Goal: Task Accomplishment & Management: Complete application form

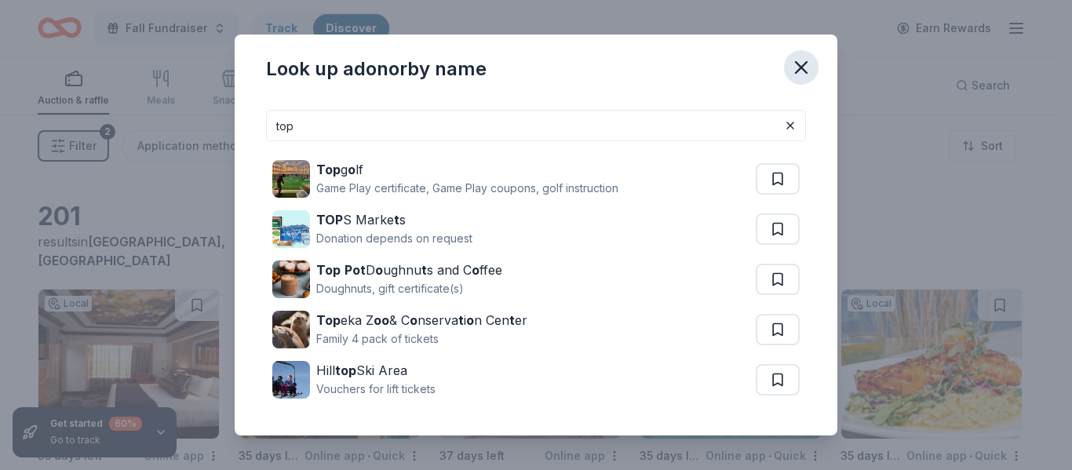
click at [799, 67] on icon "button" at bounding box center [801, 67] width 11 height 11
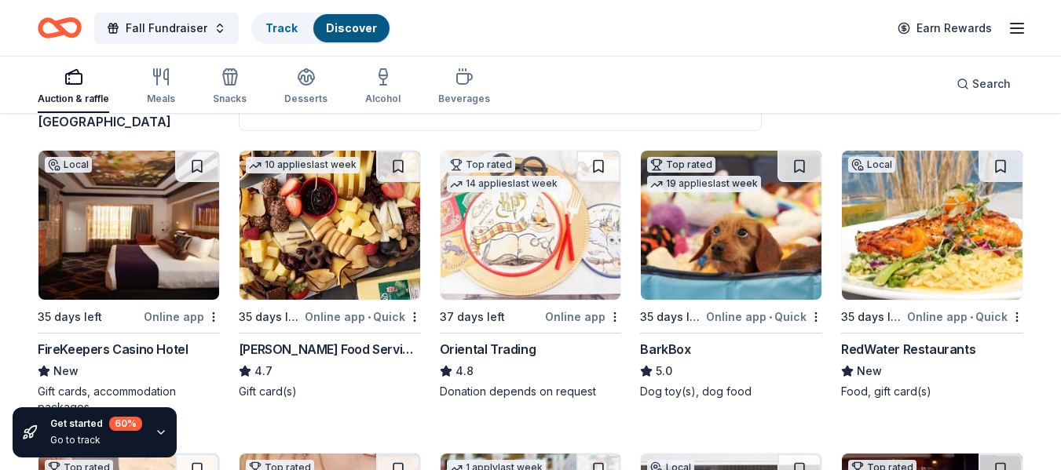
scroll to position [148, 0]
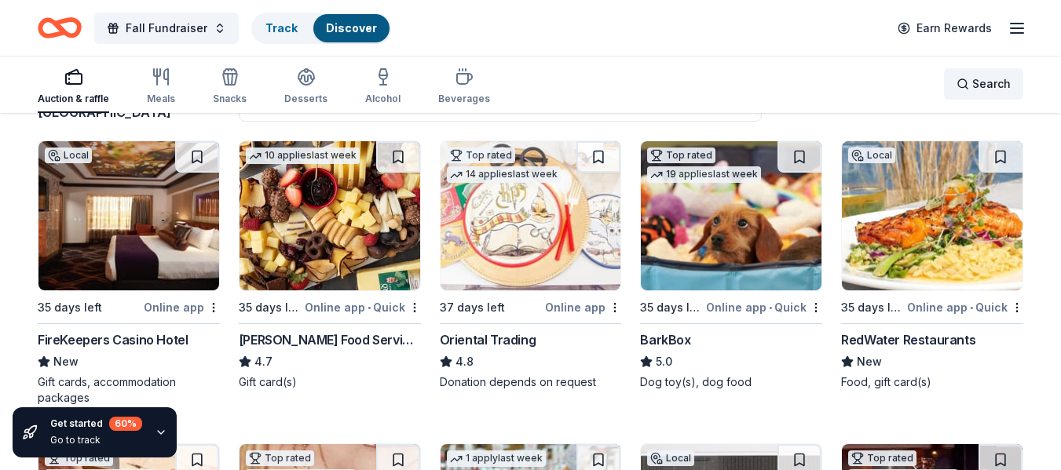
click at [970, 89] on div "Search" at bounding box center [983, 84] width 54 height 19
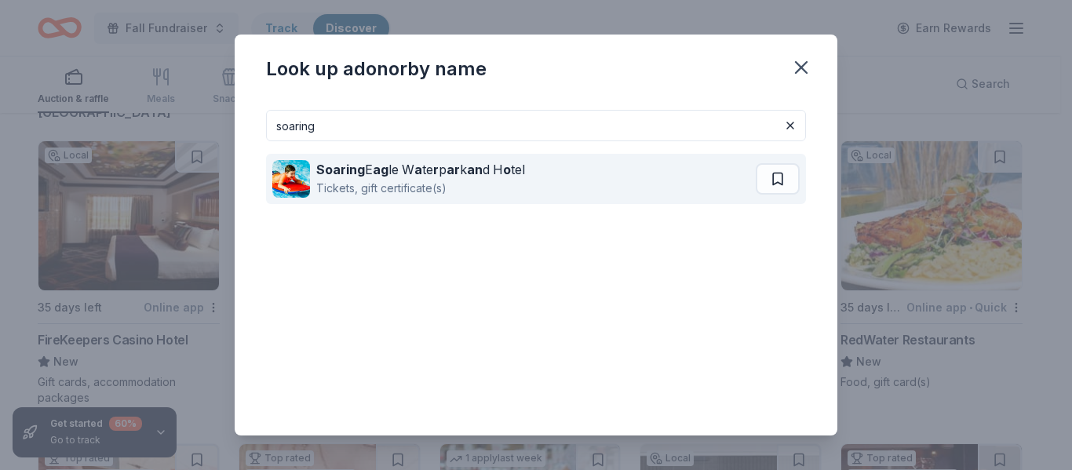
type input "soaring"
click at [420, 184] on div "Tickets, gift certificate(s)" at bounding box center [420, 188] width 209 height 19
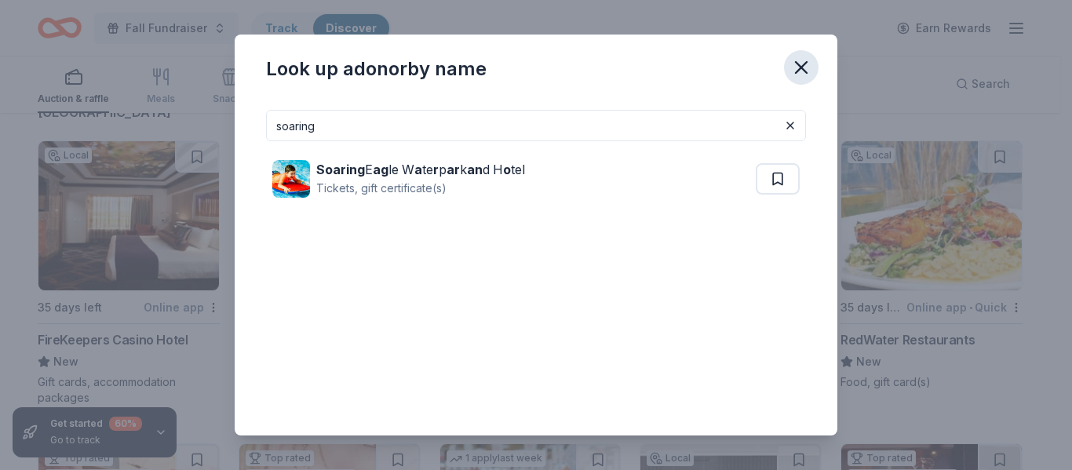
click at [798, 72] on icon "button" at bounding box center [801, 67] width 11 height 11
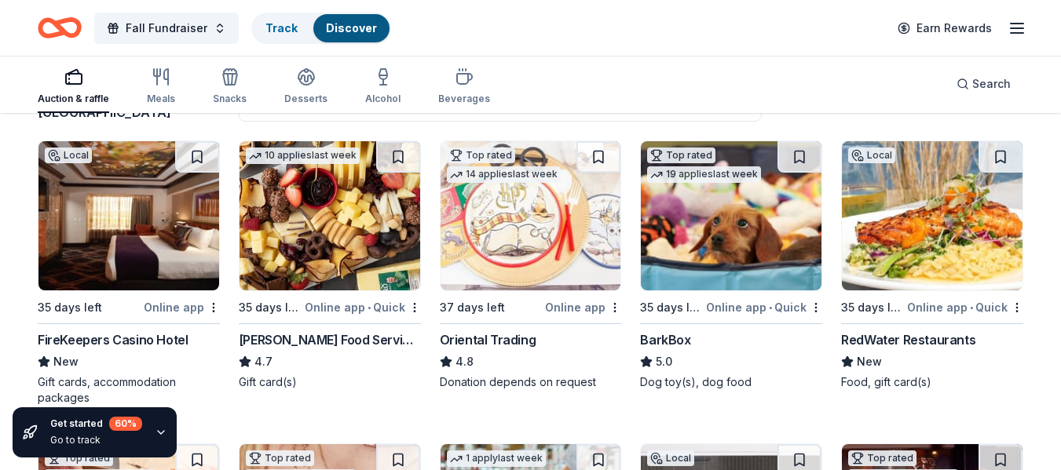
click at [797, 72] on div "Auction & raffle Meals Snacks Desserts Alcohol Beverages Search" at bounding box center [530, 84] width 985 height 58
click at [276, 35] on div "Track" at bounding box center [281, 28] width 57 height 28
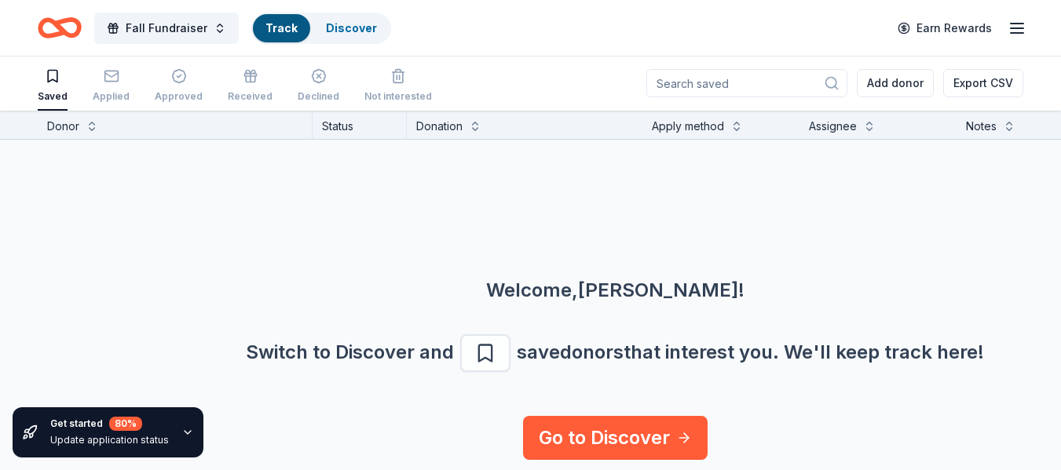
scroll to position [1, 0]
click at [340, 33] on link "Discover" at bounding box center [351, 27] width 51 height 13
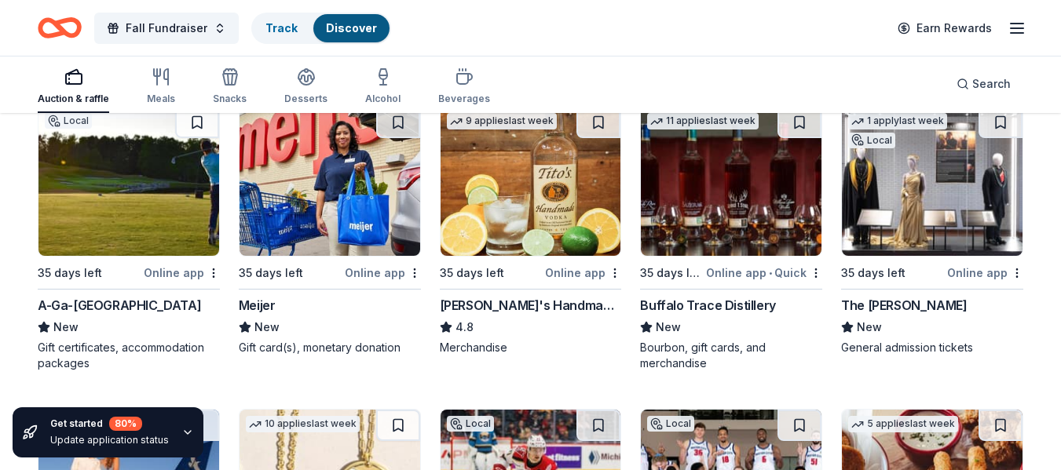
scroll to position [2601, 0]
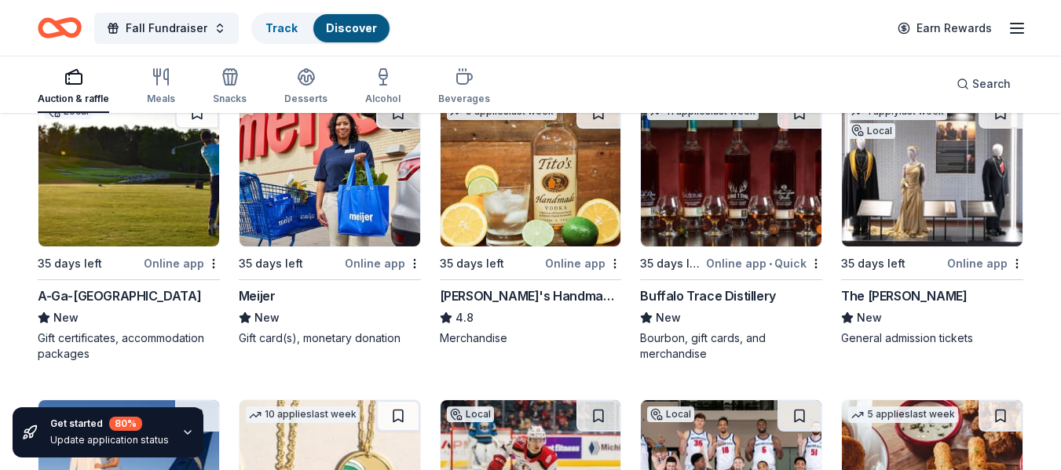
click at [535, 290] on div "Tito's Handmade Vodka" at bounding box center [531, 296] width 182 height 19
click at [750, 294] on div "Buffalo Trace Distillery" at bounding box center [707, 296] width 135 height 19
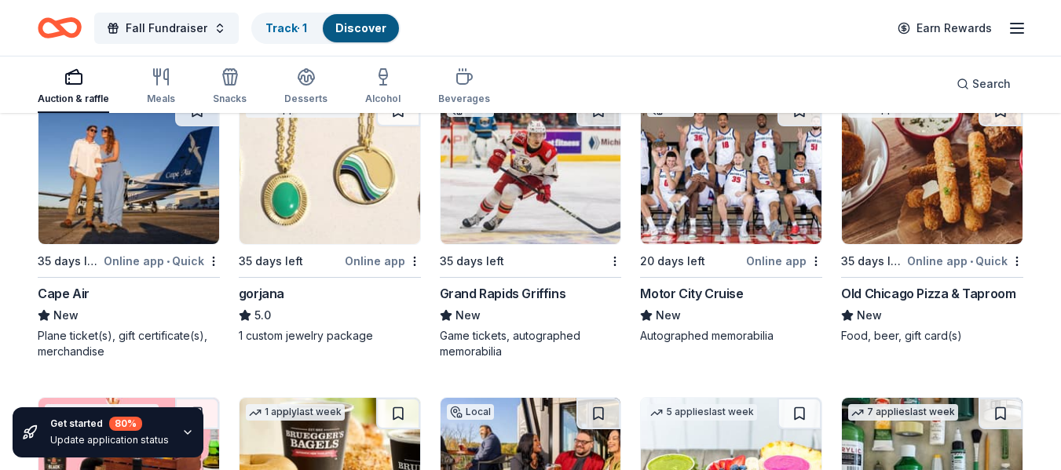
scroll to position [2916, 0]
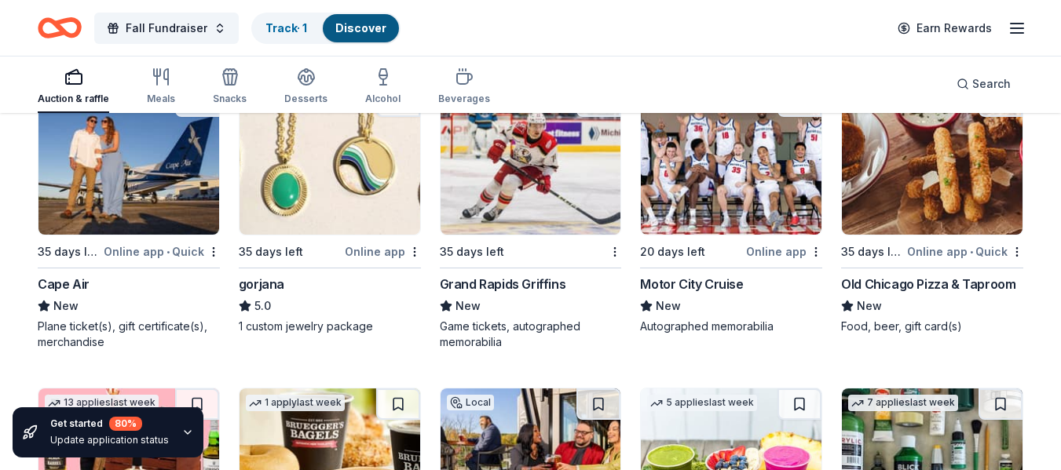
click at [52, 302] on div "New" at bounding box center [58, 306] width 41 height 19
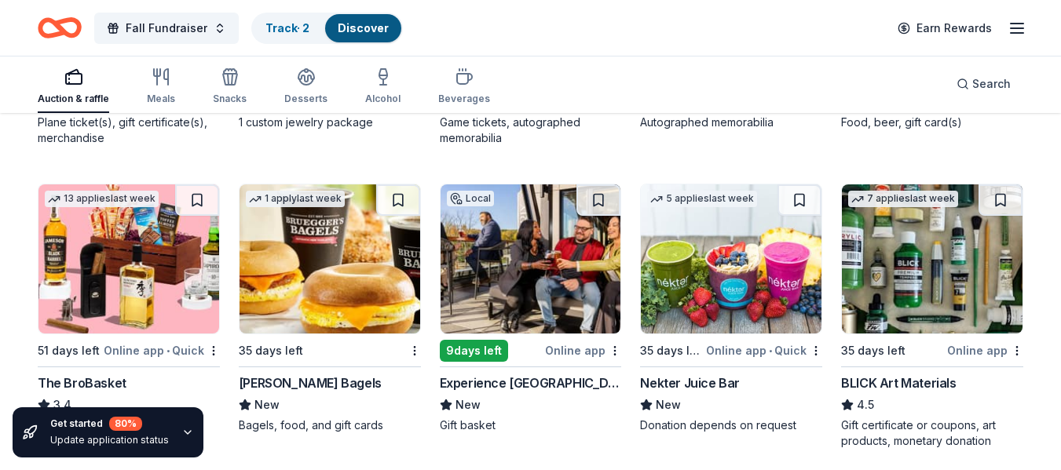
scroll to position [3091, 0]
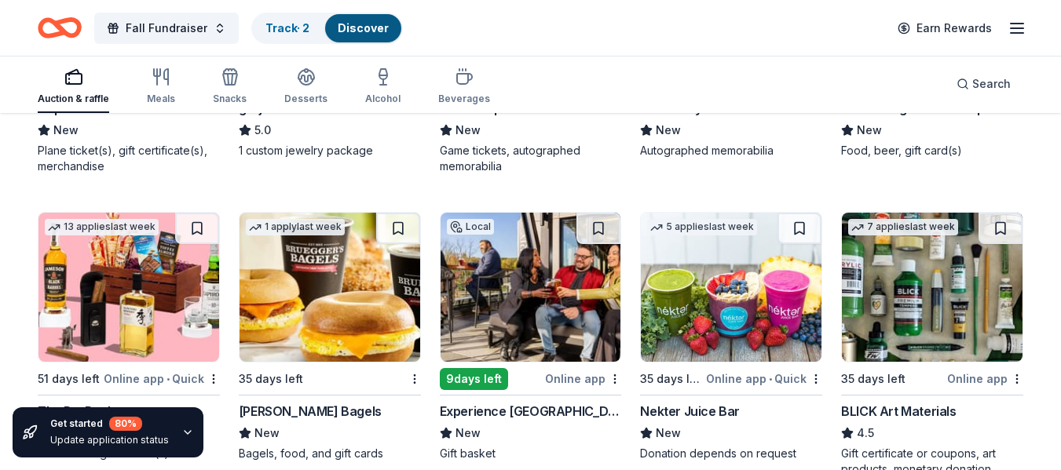
click at [488, 309] on img at bounding box center [530, 287] width 181 height 149
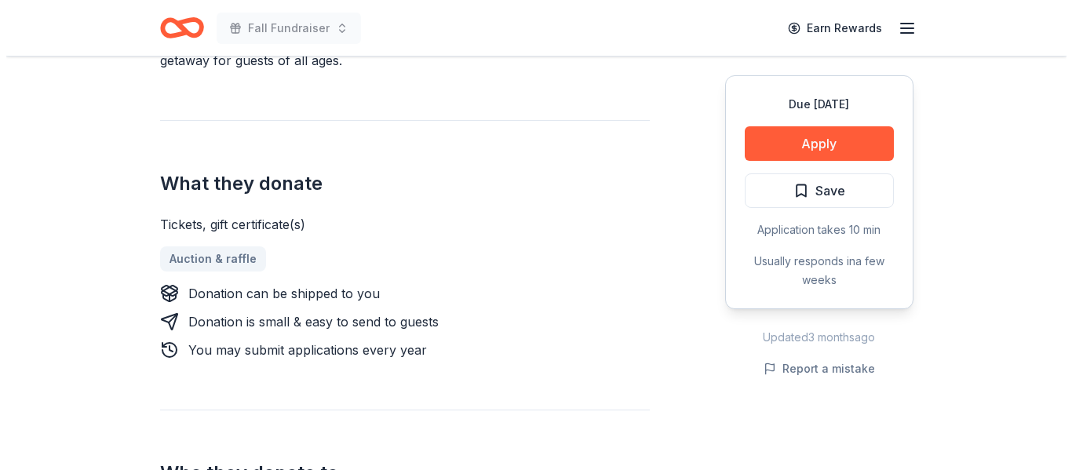
scroll to position [563, 0]
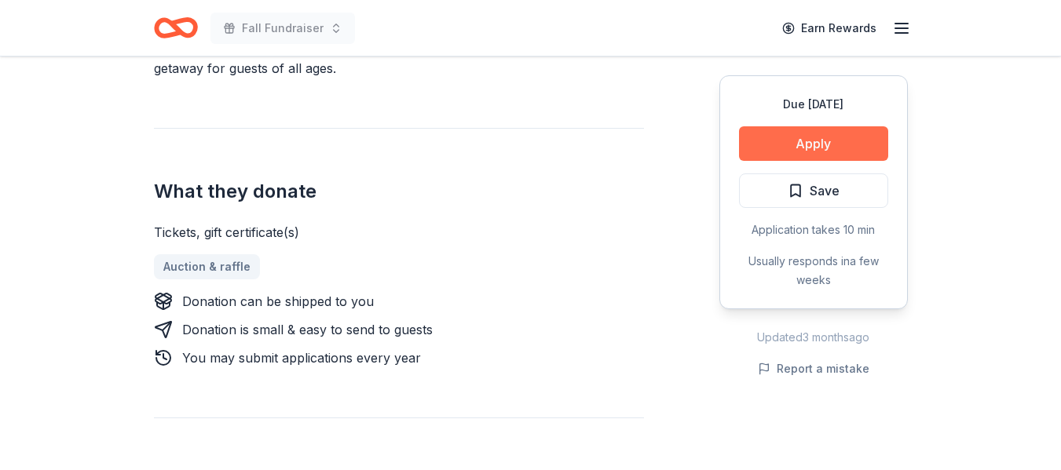
click at [791, 142] on button "Apply" at bounding box center [813, 143] width 149 height 35
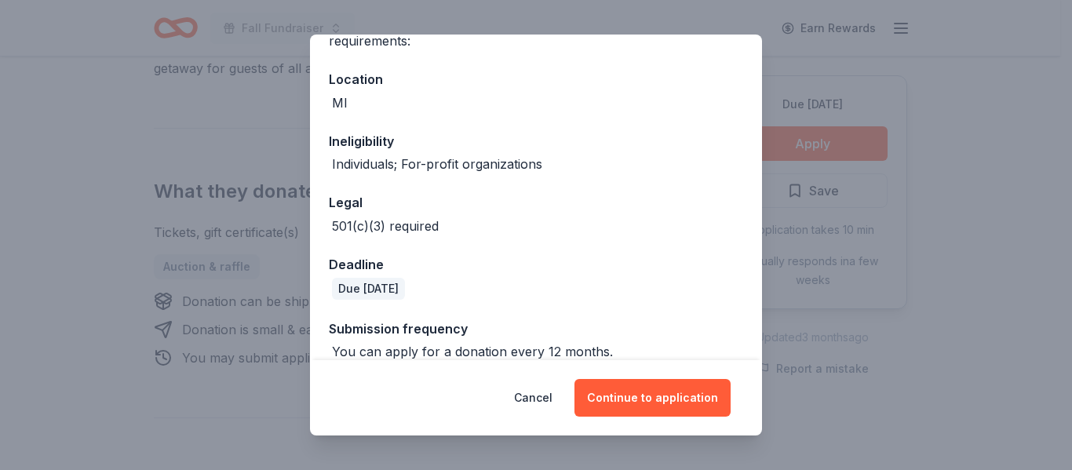
scroll to position [174, 0]
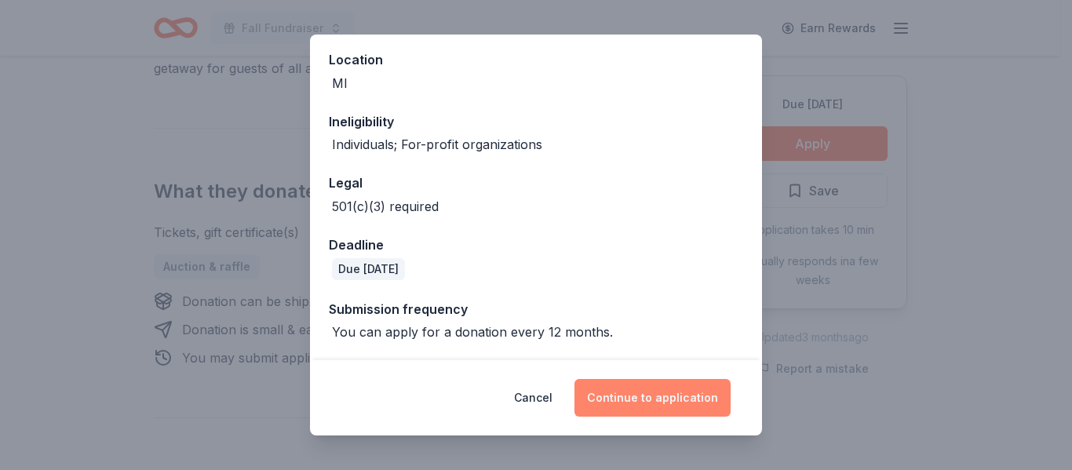
click at [646, 404] on button "Continue to application" at bounding box center [653, 398] width 156 height 38
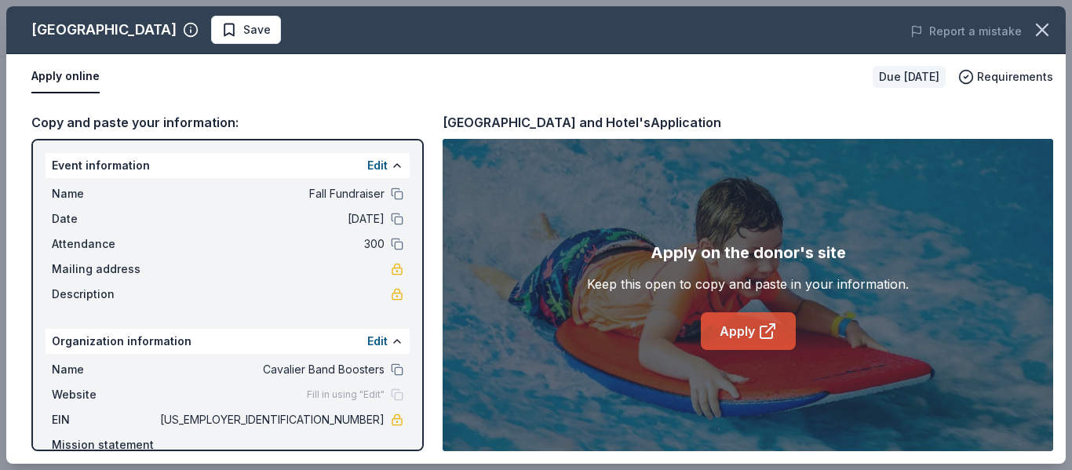
click at [750, 330] on link "Apply" at bounding box center [748, 331] width 95 height 38
click at [271, 27] on span "Save" at bounding box center [256, 29] width 27 height 19
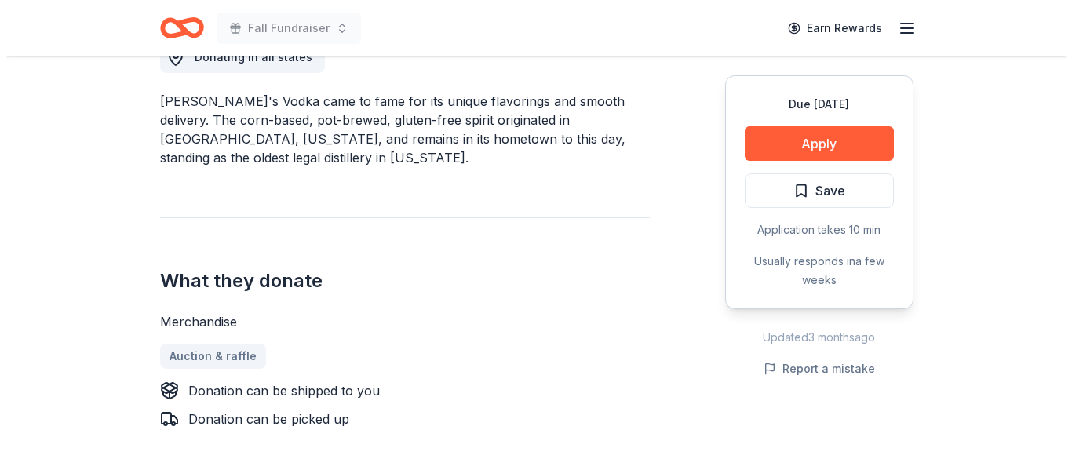
scroll to position [478, 0]
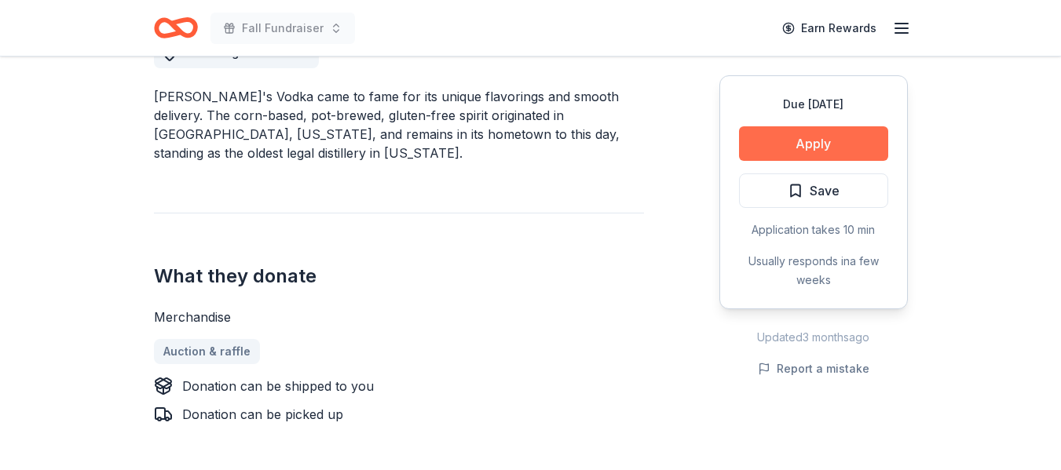
click at [813, 138] on button "Apply" at bounding box center [813, 143] width 149 height 35
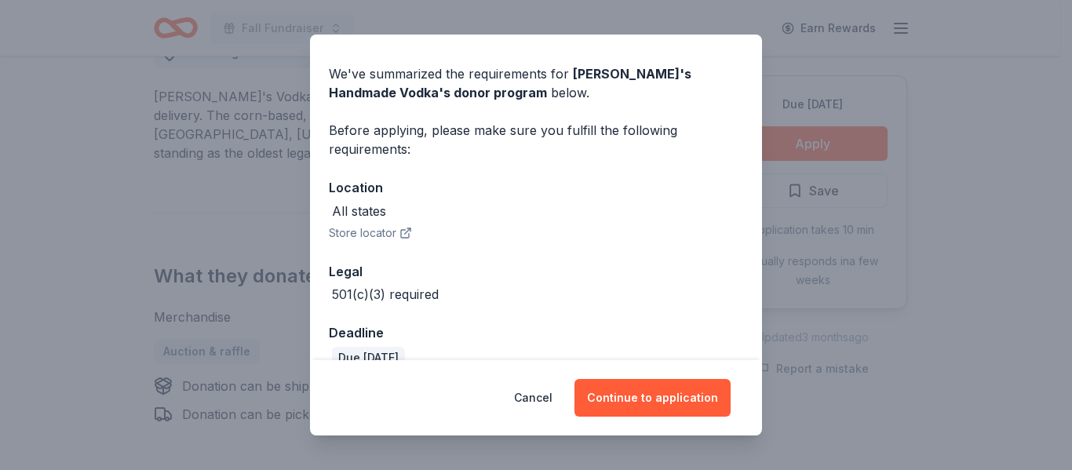
scroll to position [74, 0]
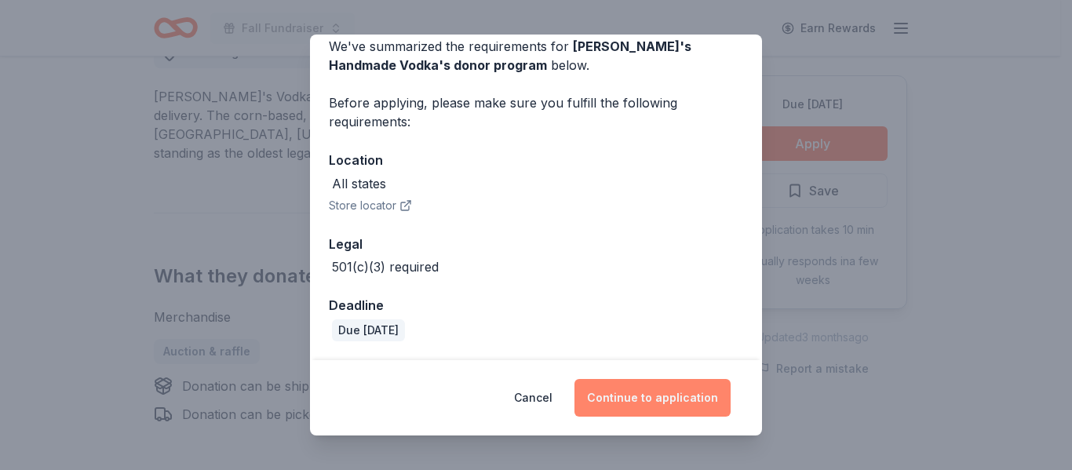
click at [674, 393] on button "Continue to application" at bounding box center [653, 398] width 156 height 38
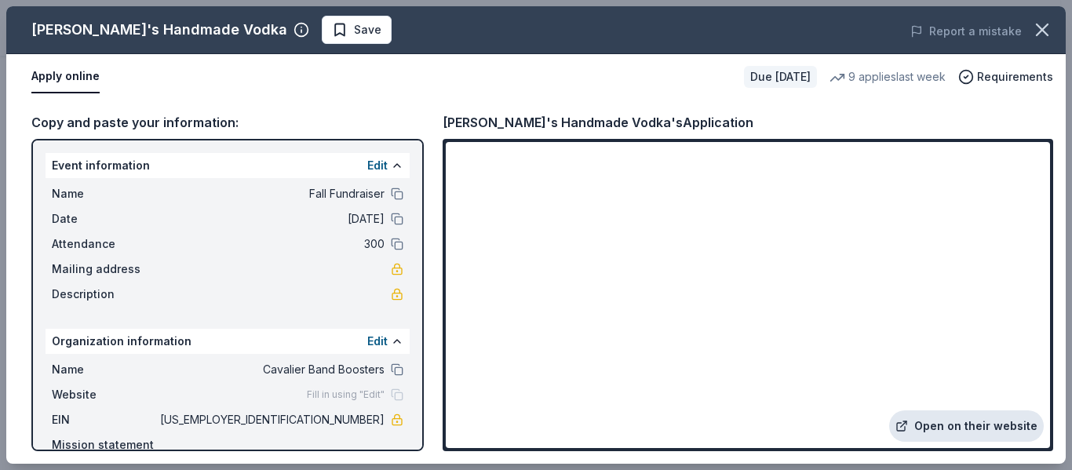
click at [945, 425] on link "Open on their website" at bounding box center [966, 426] width 155 height 31
click at [294, 31] on icon "button" at bounding box center [302, 30] width 16 height 16
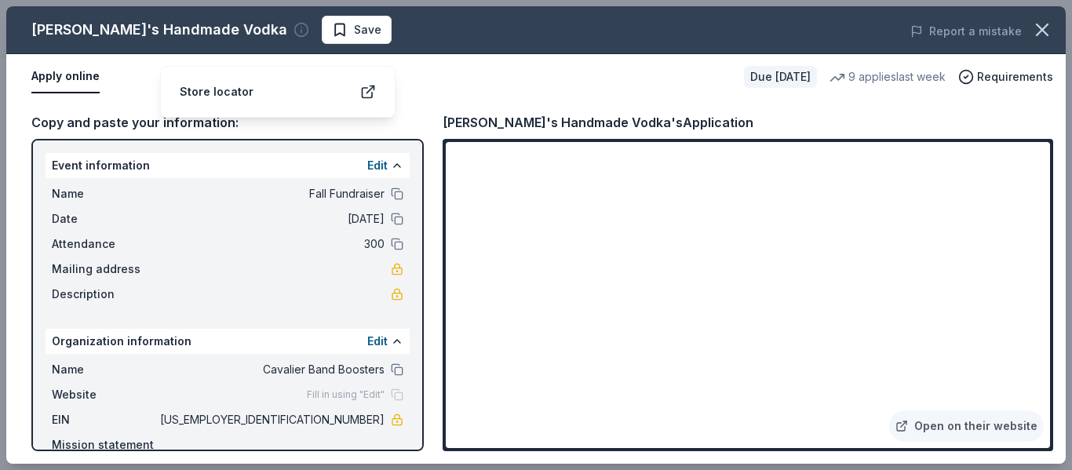
click at [294, 31] on icon "button" at bounding box center [302, 30] width 16 height 16
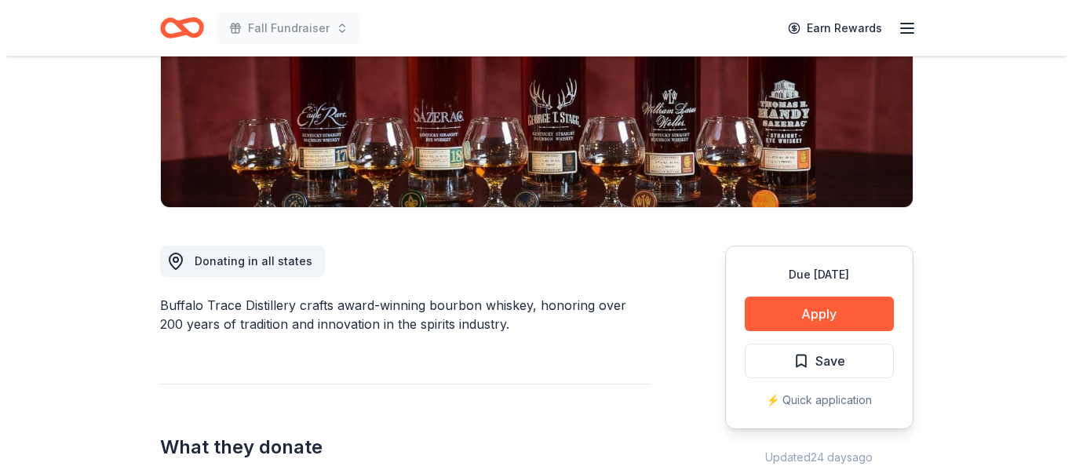
scroll to position [302, 0]
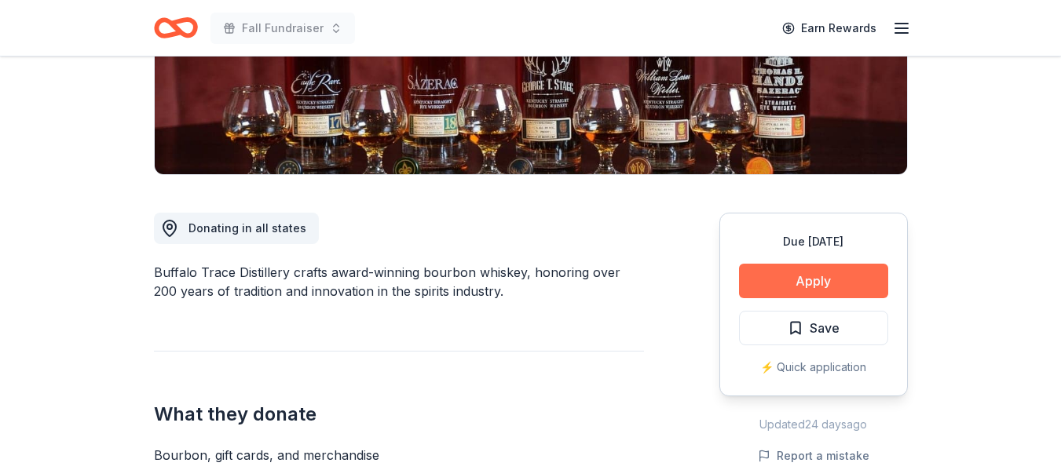
click at [809, 285] on button "Apply" at bounding box center [813, 281] width 149 height 35
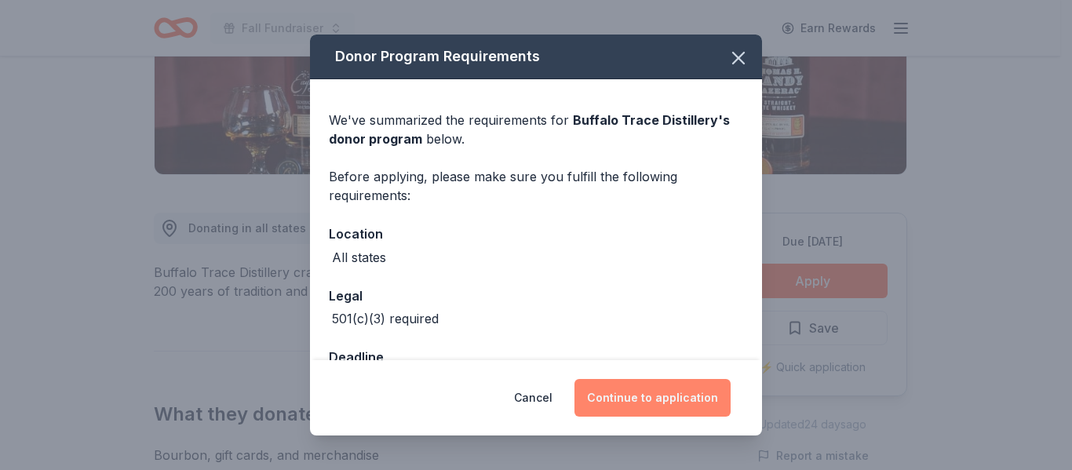
click at [677, 396] on button "Continue to application" at bounding box center [653, 398] width 156 height 38
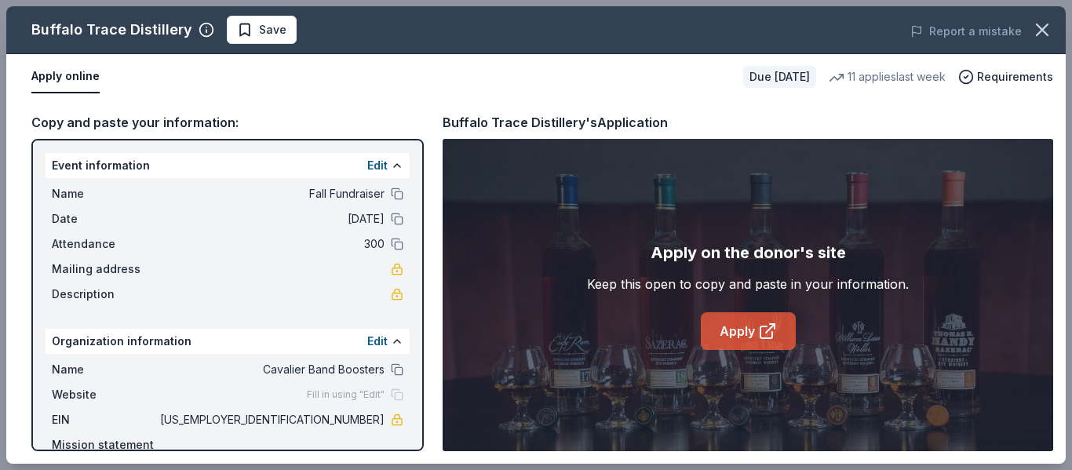
click at [750, 328] on link "Apply" at bounding box center [748, 331] width 95 height 38
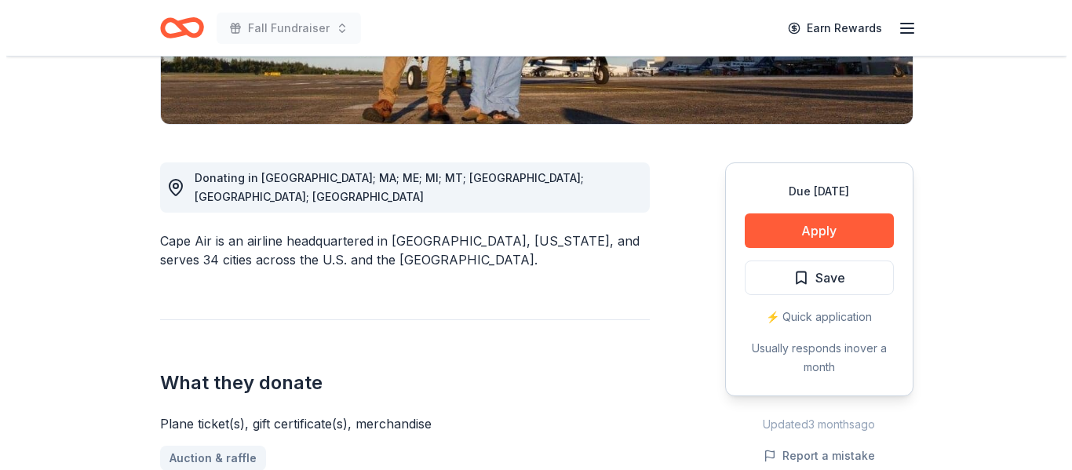
scroll to position [340, 0]
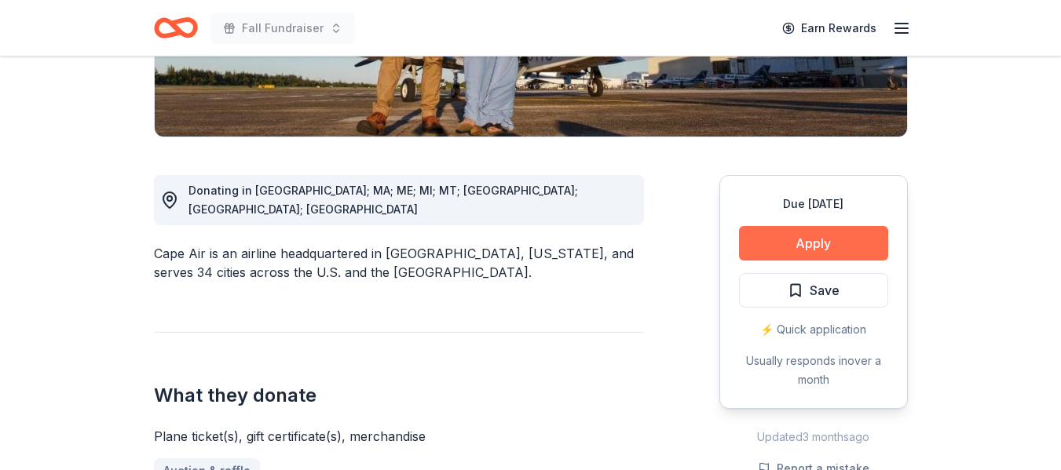
click at [816, 243] on button "Apply" at bounding box center [813, 243] width 149 height 35
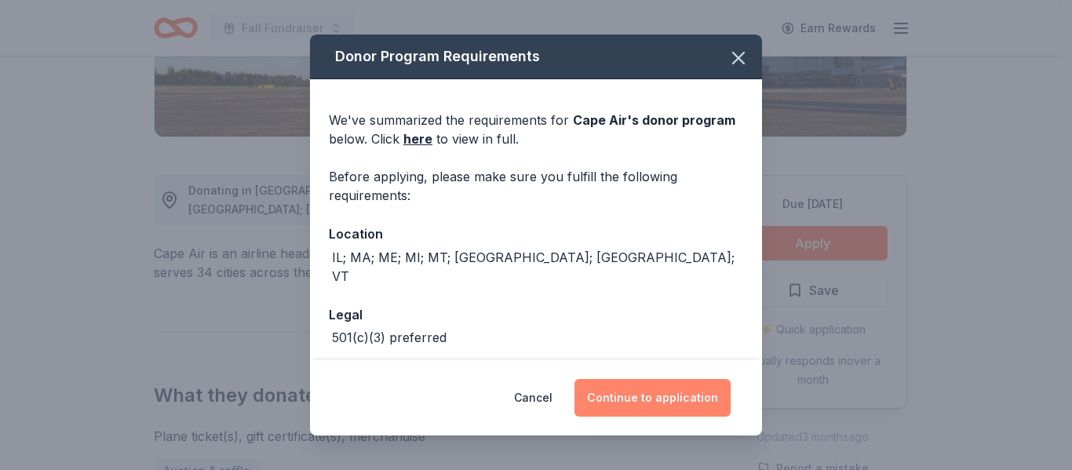
click at [642, 398] on button "Continue to application" at bounding box center [653, 398] width 156 height 38
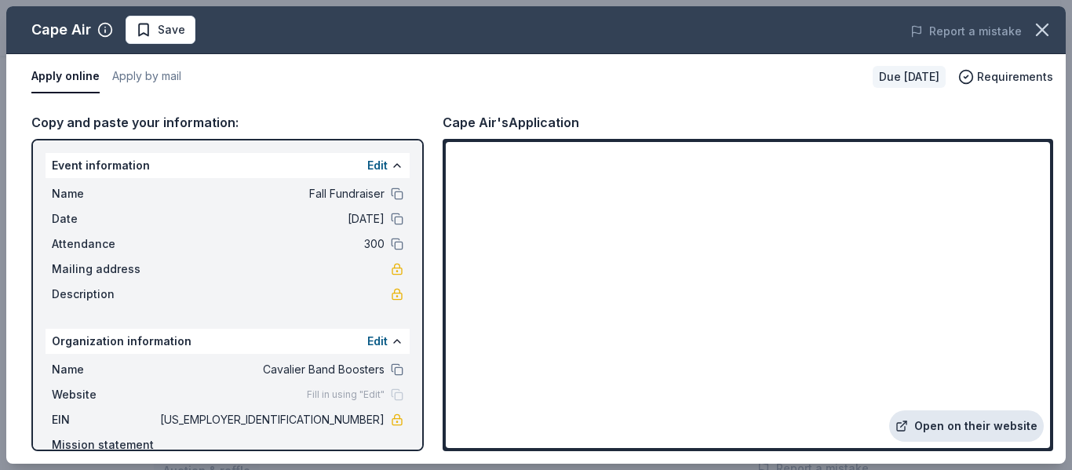
click at [919, 420] on link "Open on their website" at bounding box center [966, 426] width 155 height 31
click at [1011, 426] on link "Open on their website" at bounding box center [966, 426] width 155 height 31
click at [161, 32] on span "Save" at bounding box center [171, 29] width 27 height 19
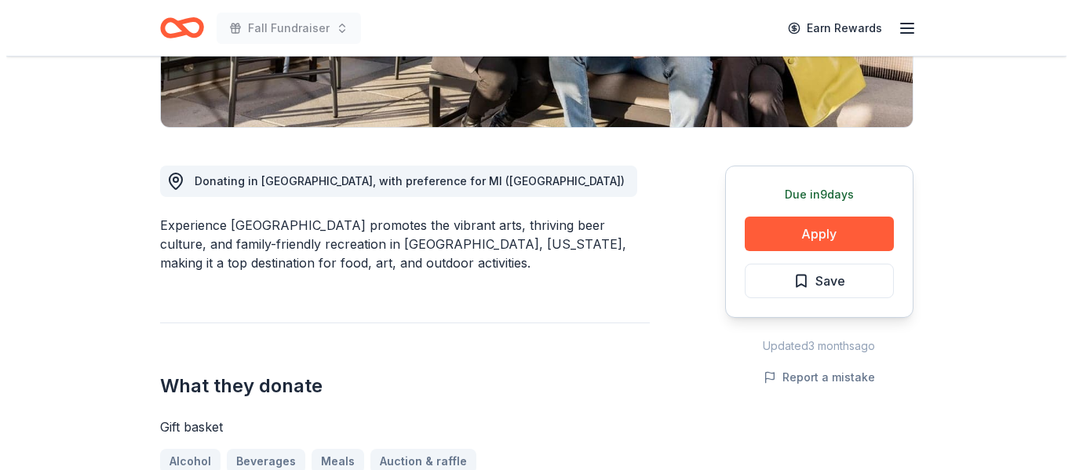
scroll to position [383, 0]
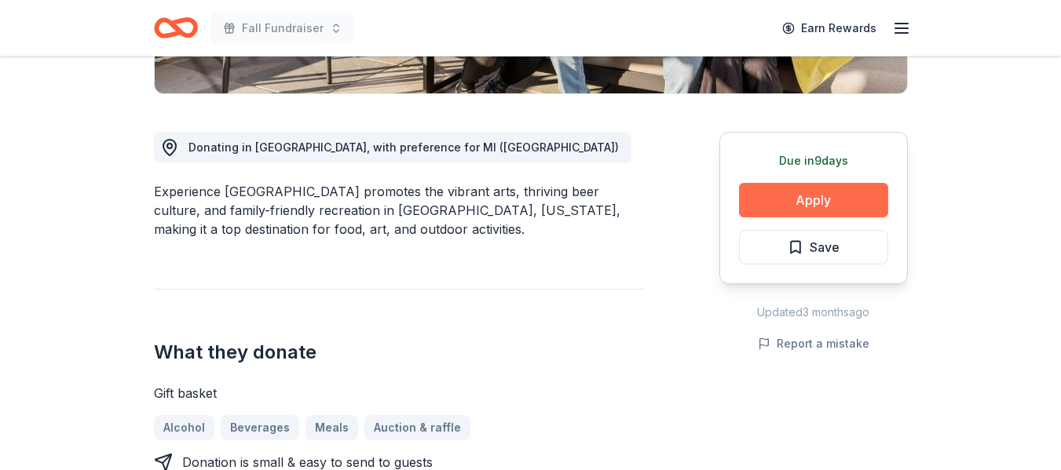
click at [825, 204] on button "Apply" at bounding box center [813, 200] width 149 height 35
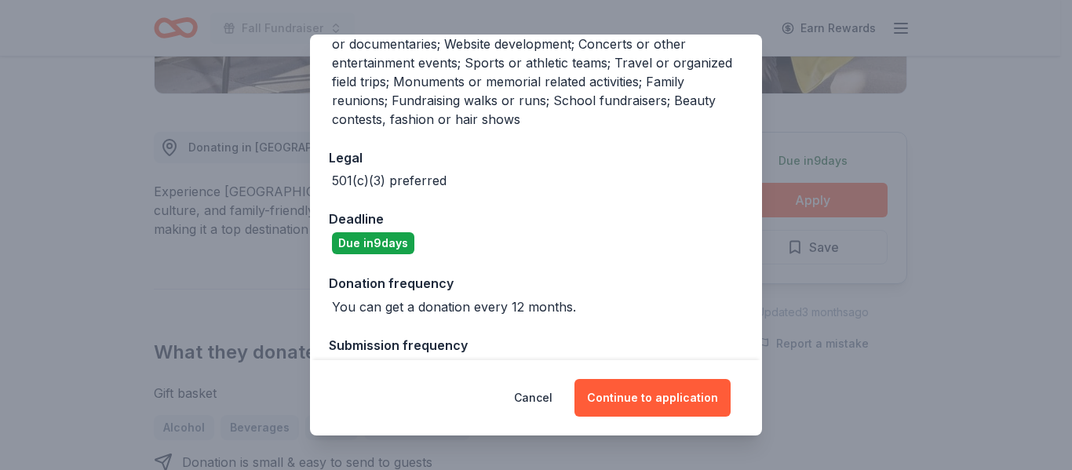
scroll to position [429, 0]
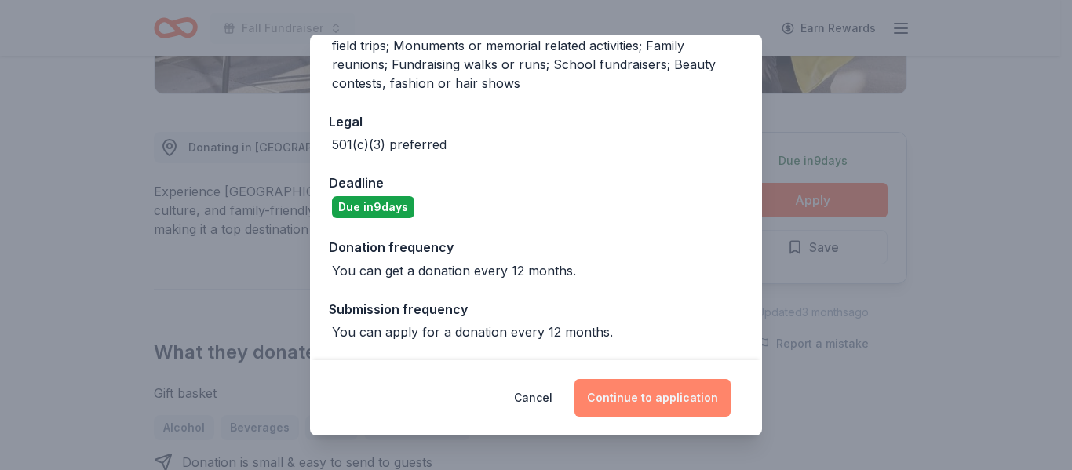
click at [670, 402] on button "Continue to application" at bounding box center [653, 398] width 156 height 38
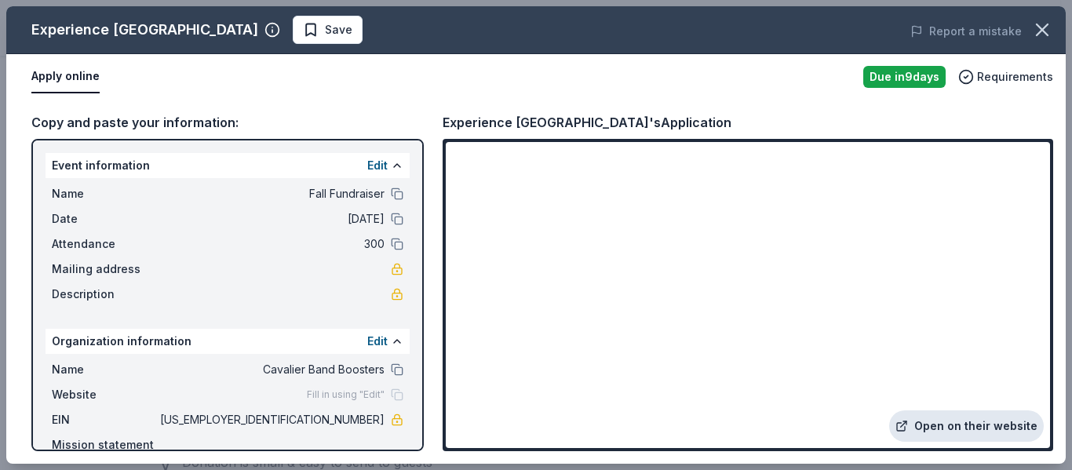
click at [937, 425] on link "Open on their website" at bounding box center [966, 426] width 155 height 31
